Goal: Find specific page/section: Find specific page/section

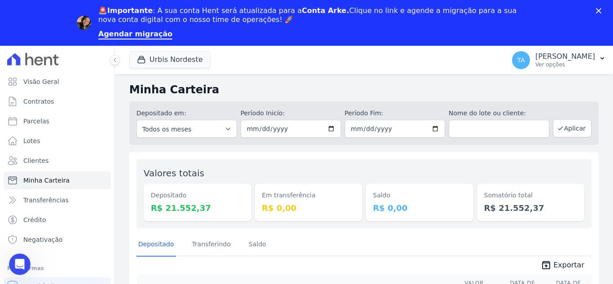
click at [600, 10] on polygon "Fechar" at bounding box center [598, 10] width 5 height 5
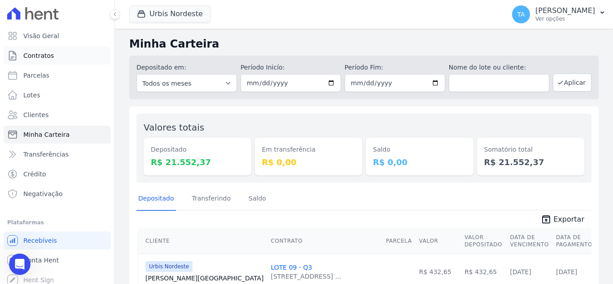
click at [50, 62] on link "Contratos" at bounding box center [57, 56] width 107 height 18
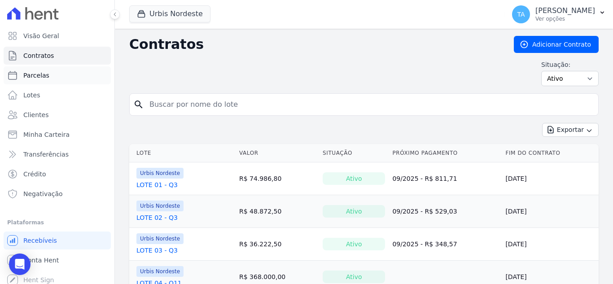
click at [42, 83] on link "Parcelas" at bounding box center [57, 75] width 107 height 18
select select
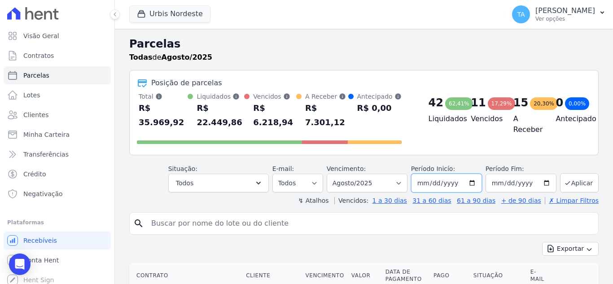
click at [422, 174] on input "[DATE]" at bounding box center [446, 183] width 71 height 19
type input "[DATE]"
click at [579, 173] on button "Aplicar" at bounding box center [579, 182] width 39 height 19
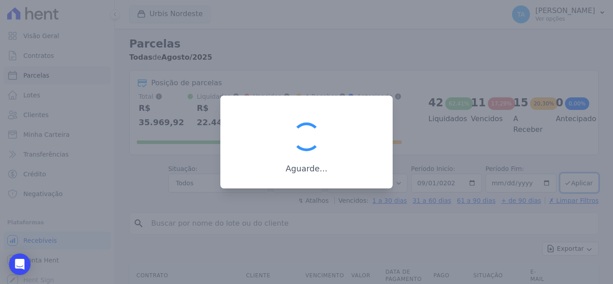
click at [301, 193] on div at bounding box center [306, 142] width 613 height 284
click at [301, 192] on div at bounding box center [306, 142] width 613 height 284
click at [300, 191] on div at bounding box center [306, 142] width 613 height 284
drag, startPoint x: 298, startPoint y: 189, endPoint x: 297, endPoint y: 184, distance: 5.5
click at [298, 188] on div "Aguarde..." at bounding box center [306, 142] width 613 height 284
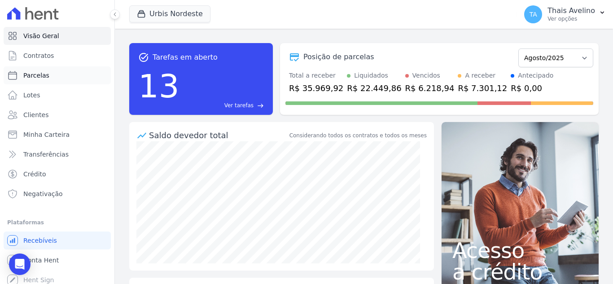
click at [53, 79] on link "Parcelas" at bounding box center [57, 75] width 107 height 18
select select
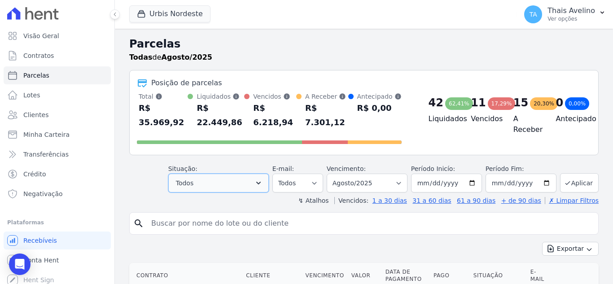
click at [229, 176] on button "Todos" at bounding box center [218, 183] width 101 height 19
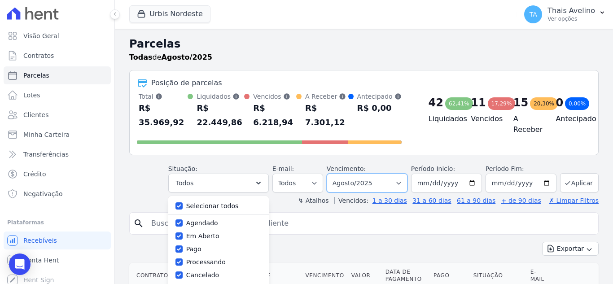
click at [361, 174] on select "Filtrar por período ──────── Todos os meses Agosto/2022 Setembro/2022 Outubro/2…" at bounding box center [367, 183] width 81 height 19
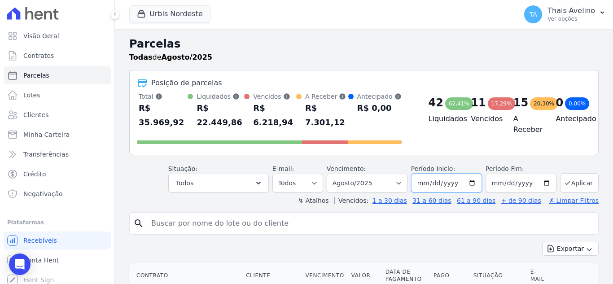
click at [431, 174] on input "2025-08-01" at bounding box center [446, 183] width 71 height 19
type input "[DATE]"
click at [582, 173] on button "Aplicar" at bounding box center [579, 182] width 39 height 19
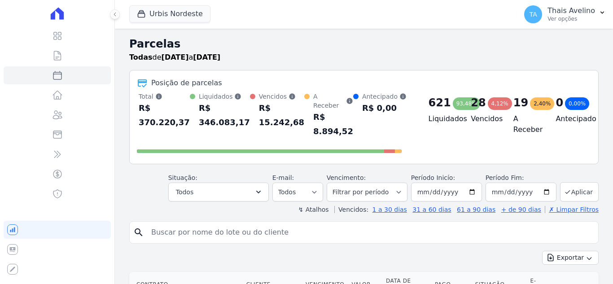
select select
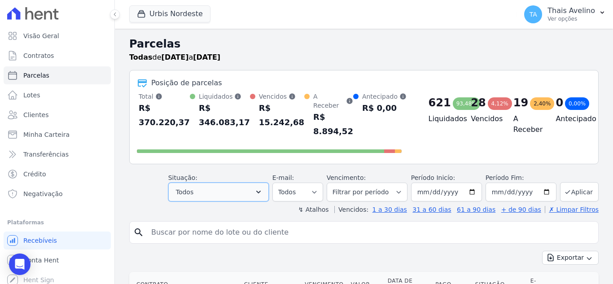
click at [257, 190] on button "Todos" at bounding box center [218, 192] width 101 height 19
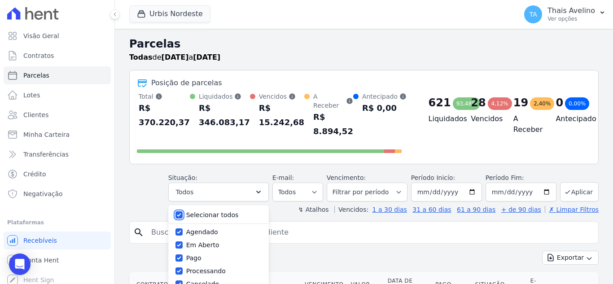
click at [183, 211] on input "Selecionar todos" at bounding box center [178, 214] width 7 height 7
checkbox input "false"
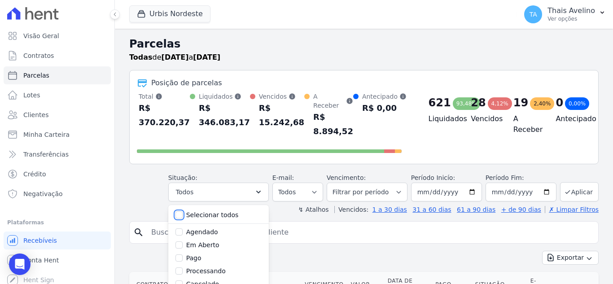
checkbox input "false"
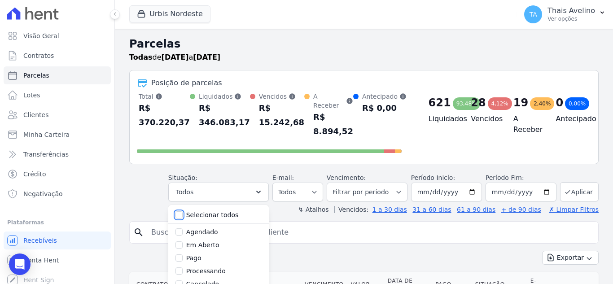
checkbox input "false"
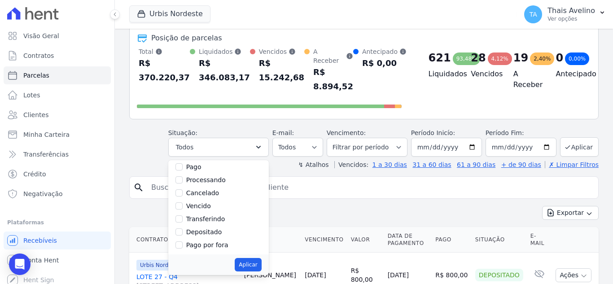
scroll to position [60, 0]
click at [183, 188] on input "Vencido" at bounding box center [178, 191] width 7 height 7
checkbox input "true"
click at [257, 258] on button "Aplicar" at bounding box center [248, 264] width 26 height 13
select select "overdue"
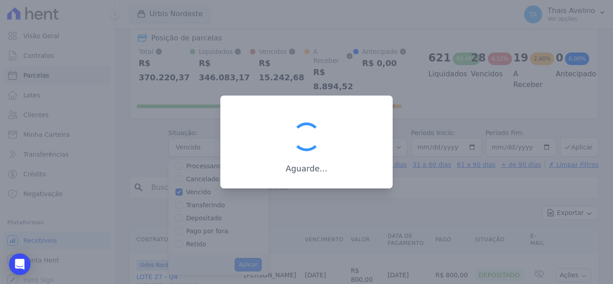
scroll to position [16, 0]
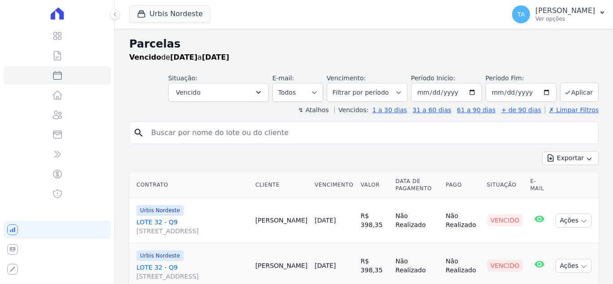
select select
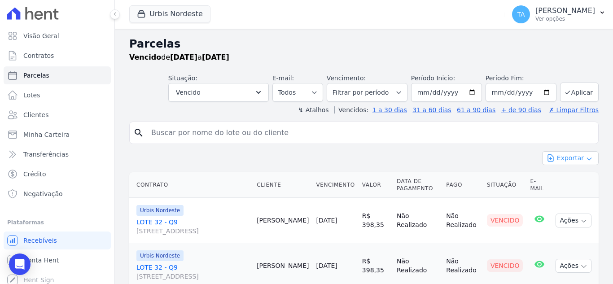
click at [567, 159] on button "Exportar" at bounding box center [570, 158] width 57 height 14
click at [571, 194] on span "Exportar CSV" at bounding box center [570, 194] width 48 height 9
click at [53, 122] on link "Clientes" at bounding box center [57, 115] width 107 height 18
click at [240, 130] on input "search" at bounding box center [370, 133] width 449 height 18
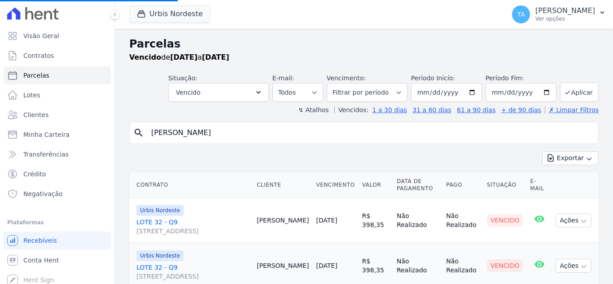
type input "SEVERINO"
click at [248, 133] on input "SEVERINO" at bounding box center [370, 133] width 449 height 18
click at [31, 111] on span "Clientes" at bounding box center [35, 114] width 25 height 9
click at [48, 112] on link "Clientes" at bounding box center [57, 115] width 107 height 18
click at [69, 118] on link "Clientes" at bounding box center [57, 115] width 107 height 18
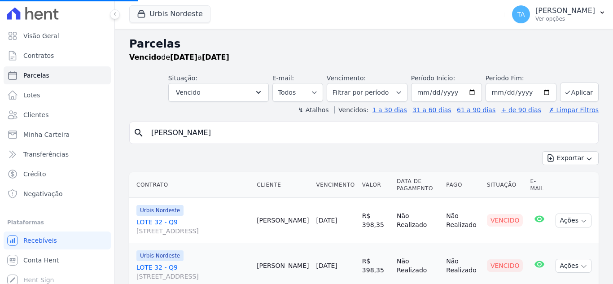
click at [232, 130] on input "SEVERINO" at bounding box center [370, 133] width 449 height 18
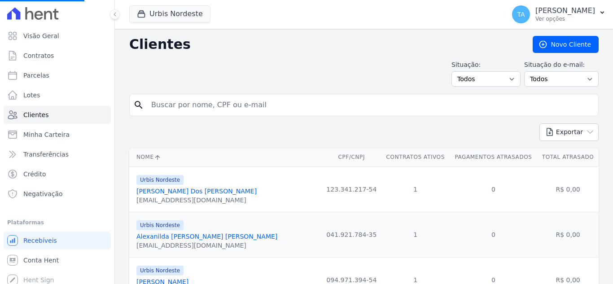
click at [215, 109] on input "search" at bounding box center [370, 105] width 449 height 18
type input "SEVERINO"
click at [172, 102] on input "search" at bounding box center [370, 105] width 449 height 18
type input "SEVERINO"
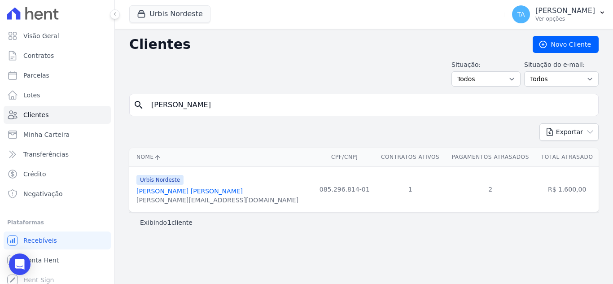
click at [199, 193] on link "José Severino Da Silva Neto" at bounding box center [189, 191] width 106 height 7
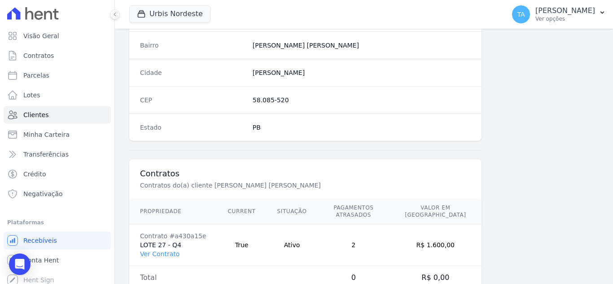
scroll to position [555, 0]
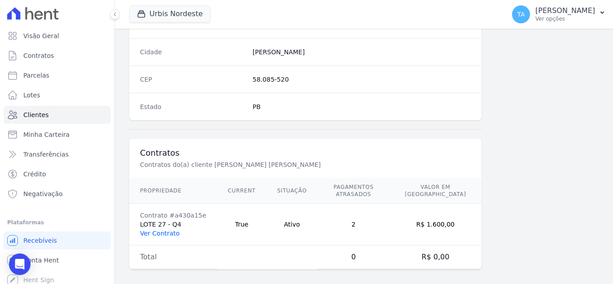
click at [169, 230] on link "Ver Contrato" at bounding box center [159, 233] width 39 height 7
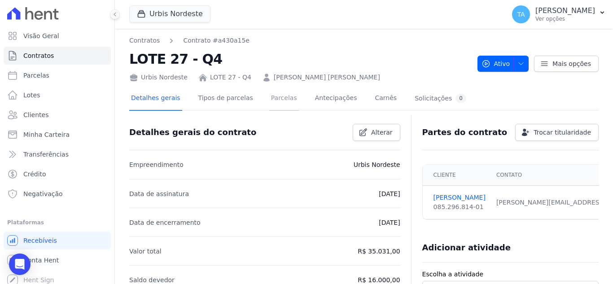
click at [271, 103] on link "Parcelas" at bounding box center [284, 99] width 30 height 24
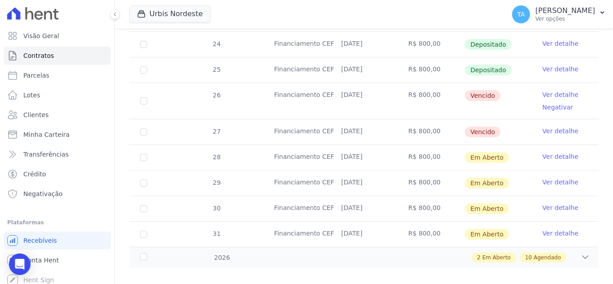
scroll to position [381, 0]
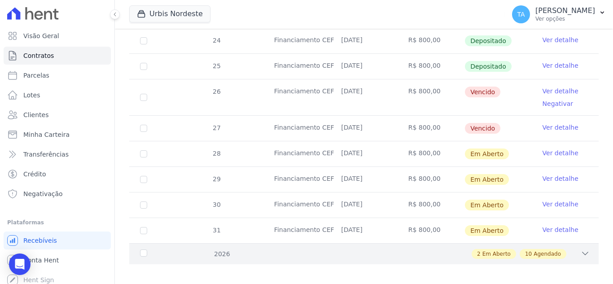
click at [410, 249] on div "2 Em Aberto 10 Agendado" at bounding box center [387, 254] width 406 height 10
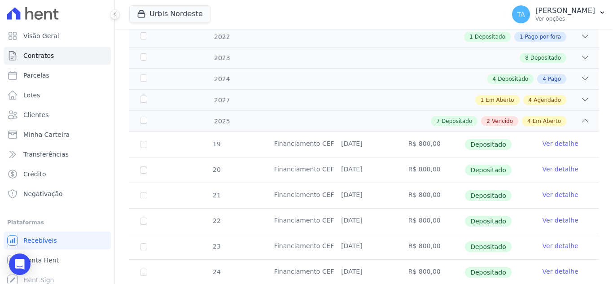
scroll to position [104, 0]
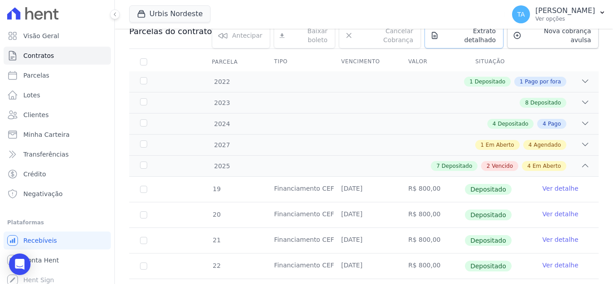
click at [468, 34] on span "Extrato detalhado" at bounding box center [468, 35] width 53 height 18
click at [586, 35] on span "Exportar PDF" at bounding box center [583, 32] width 47 height 9
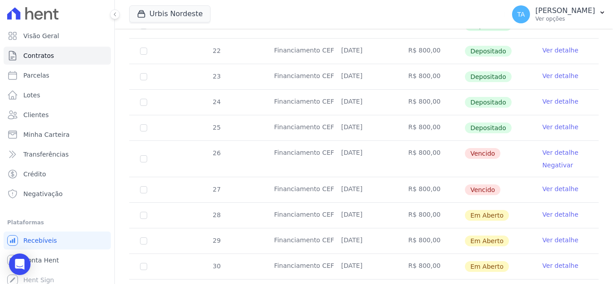
scroll to position [373, 0]
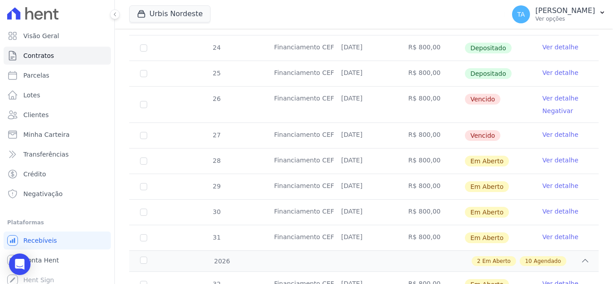
click at [389, 126] on td "15/08/2025" at bounding box center [363, 135] width 67 height 25
